Goal: Download file/media

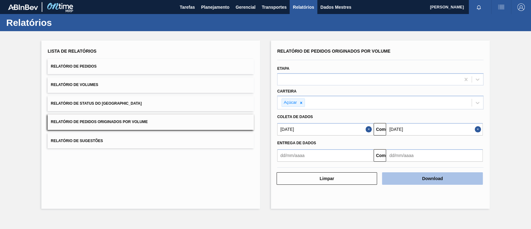
click at [449, 178] on button "Download" at bounding box center [432, 178] width 100 height 12
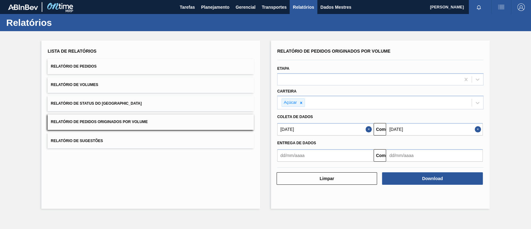
click at [168, 121] on button "Relatório de Pedidos Originados por Volume" at bounding box center [151, 121] width 206 height 15
click at [300, 102] on icon at bounding box center [301, 102] width 2 height 2
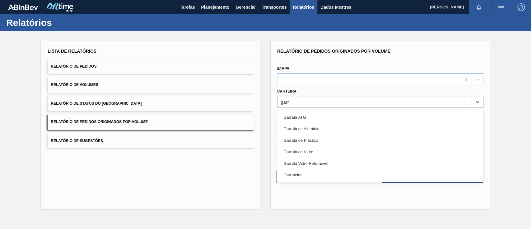
type input "garra"
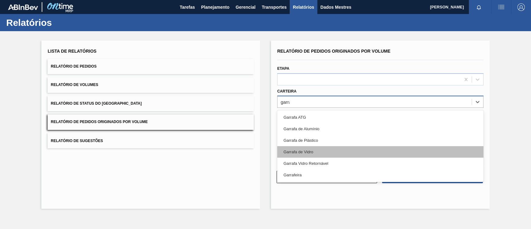
click at [294, 148] on div "Garrafa de Vidro" at bounding box center [380, 152] width 206 height 12
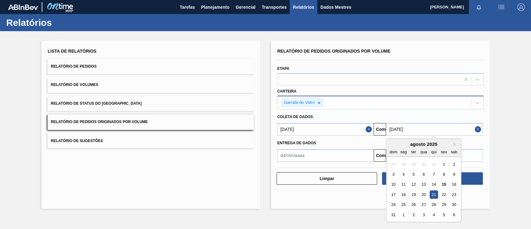
click at [405, 132] on input "[DATE]" at bounding box center [434, 129] width 96 height 12
click at [442, 193] on font "22" at bounding box center [444, 194] width 4 height 5
type input "[DATE]"
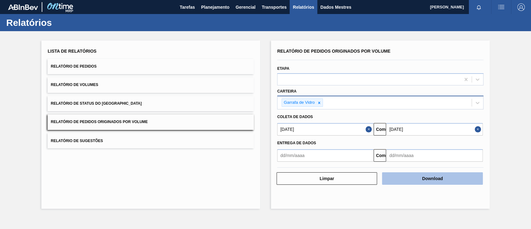
click at [443, 177] on font "Download" at bounding box center [432, 178] width 21 height 5
